Goal: Navigation & Orientation: Find specific page/section

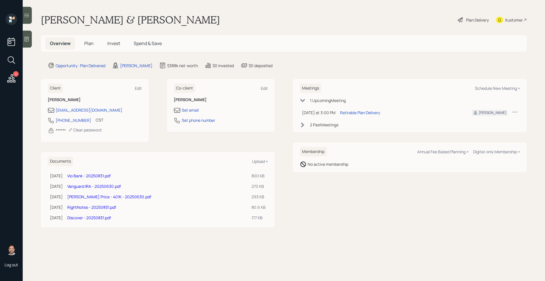
click at [114, 44] on span "Invest" at bounding box center [113, 43] width 13 height 6
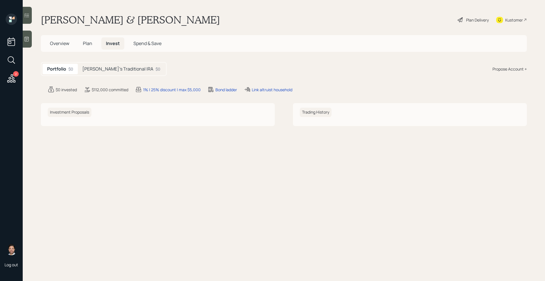
click at [110, 66] on h5 "[PERSON_NAME]'s Traditional IRA" at bounding box center [117, 68] width 71 height 5
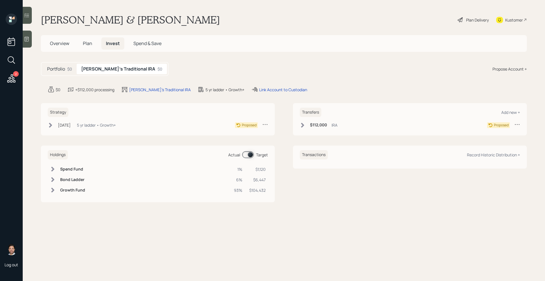
click at [64, 71] on h5 "Portfolio" at bounding box center [56, 68] width 18 height 5
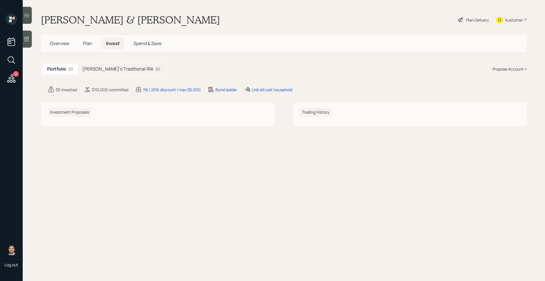
click at [87, 44] on span "Plan" at bounding box center [87, 43] width 9 height 6
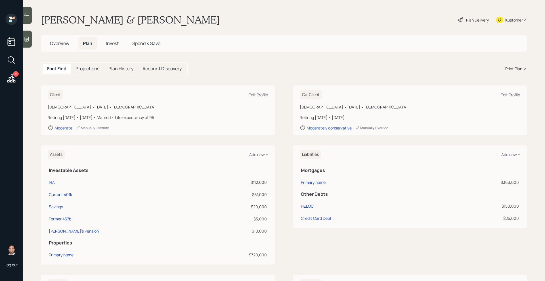
click at [67, 45] on span "Overview" at bounding box center [59, 43] width 19 height 6
